Goal: Information Seeking & Learning: Learn about a topic

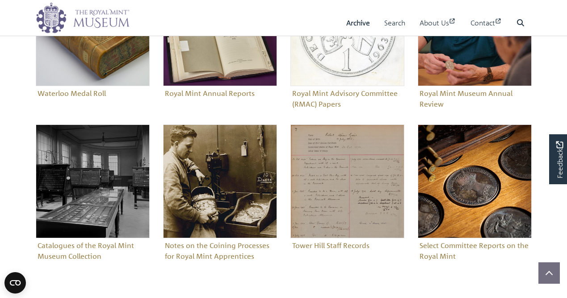
scroll to position [446, 0]
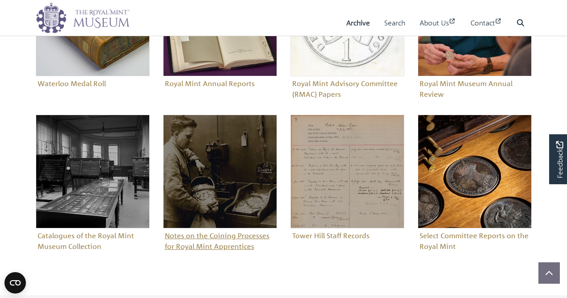
click at [218, 246] on figure "Notes on the Coining Processes for Royal Mint Apprentices" at bounding box center [220, 184] width 114 height 139
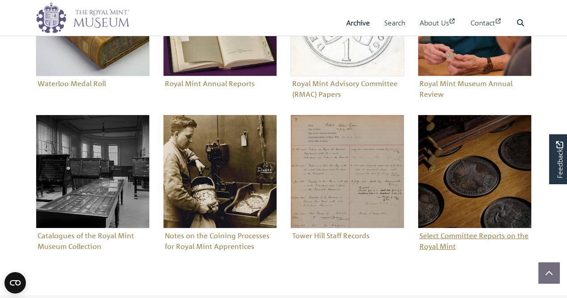
click at [456, 237] on figure "Select Committee Reports on the Royal Mint" at bounding box center [474, 184] width 114 height 139
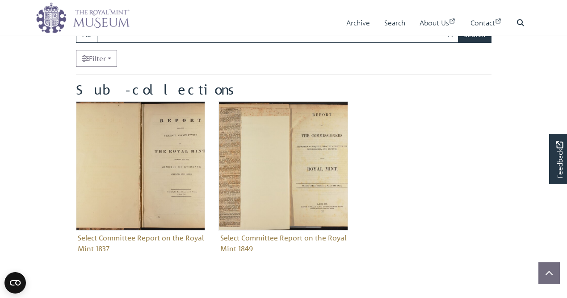
scroll to position [125, 0]
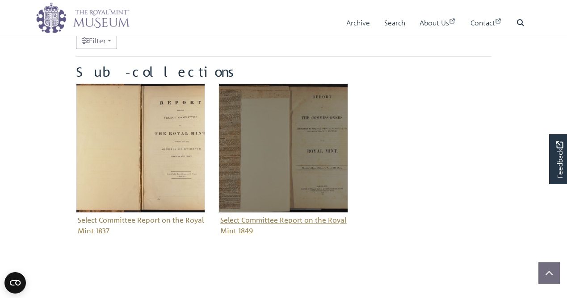
click at [285, 173] on img "Sub-collection" at bounding box center [282, 147] width 129 height 129
